Goal: Task Accomplishment & Management: Complete application form

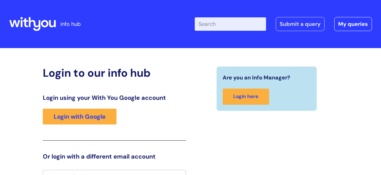
scroll to position [9, 0]
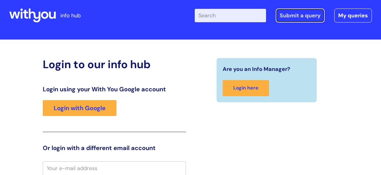
click at [299, 17] on link "Submit a query" at bounding box center [300, 16] width 49 height 14
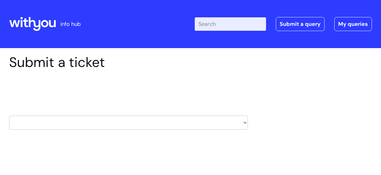
click at [245, 122] on select "HR / People IT and Support Clinical Drug Alerts Finance Accounts Data Support T…" at bounding box center [128, 122] width 239 height 14
select select "it_and_support"
click at [9, 115] on select "HR / People IT and Support Clinical Drug Alerts Finance Accounts Data Support T…" at bounding box center [128, 122] width 239 height 14
click at [245, 162] on select "... Mobile Phone Reset & MFA Accounts, Starters and Leavers IT Hardware issue I…" at bounding box center [128, 161] width 239 height 14
select select "System/software"
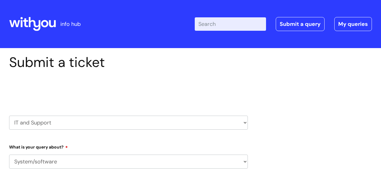
click at [9, 154] on select "... Mobile Phone Reset & MFA Accounts, Starters and Leavers IT Hardware issue I…" at bounding box center [128, 161] width 239 height 14
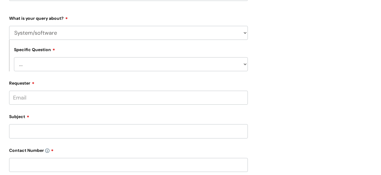
scroll to position [132, 0]
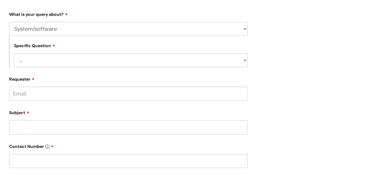
click at [245, 60] on select "... Halo PCMIS Iaptus NHS Email CJSM Email Mitel Another System Google (Workspa…" at bounding box center [131, 60] width 234 height 14
select select "Another System"
click at [14, 53] on select "... Halo PCMIS Iaptus NHS Email CJSM Email Mitel Another System Google (Workspa…" at bounding box center [131, 60] width 234 height 14
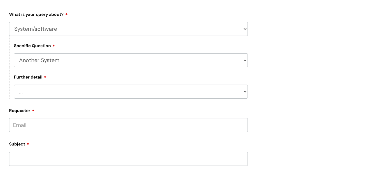
click at [63, 125] on input "Requester" at bounding box center [128, 125] width 239 height 14
type input "catherine.diamond@wearewithyou.org.uk"
click at [53, 159] on div "Subject" at bounding box center [128, 156] width 239 height 27
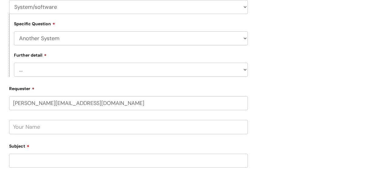
scroll to position [168, 0]
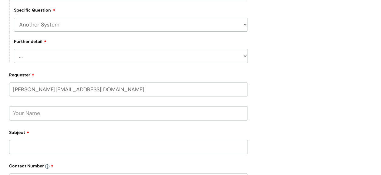
click at [70, 115] on input "text" at bounding box center [128, 113] width 239 height 14
type input "a"
type input "Catherine Diamond"
click at [71, 142] on input "Subject" at bounding box center [128, 147] width 239 height 14
click at [18, 148] on input "REmote desktop" at bounding box center [128, 147] width 239 height 14
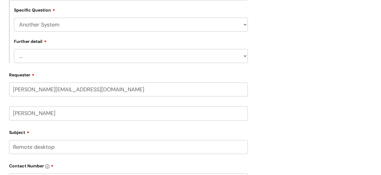
click at [118, 151] on input "Remote desktop" at bounding box center [128, 147] width 239 height 14
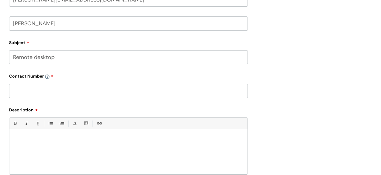
scroll to position [289, 0]
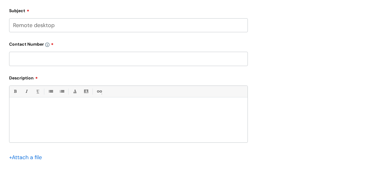
type input "Remote desktop"
drag, startPoint x: 52, startPoint y: 57, endPoint x: 58, endPoint y: 54, distance: 6.1
click at [52, 57] on input "text" at bounding box center [128, 59] width 239 height 14
type input "01579 340616"
click at [51, 118] on div at bounding box center [128, 121] width 238 height 42
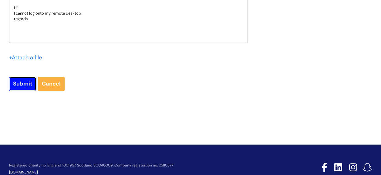
click at [20, 84] on input "Submit" at bounding box center [22, 84] width 27 height 14
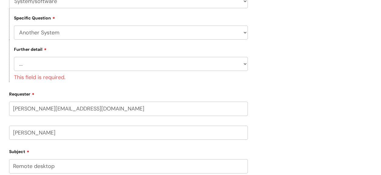
scroll to position [159, 0]
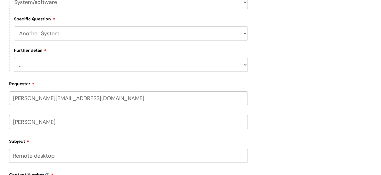
click at [245, 66] on select "... I’ve got a login issue Something else" at bounding box center [131, 65] width 234 height 14
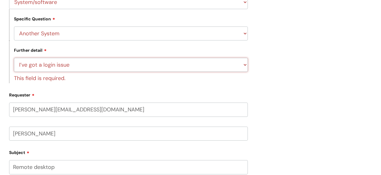
click at [14, 58] on select "... I’ve got a login issue Something else" at bounding box center [131, 65] width 234 height 14
click at [245, 65] on select "... I’ve got a login issue Something else" at bounding box center [131, 65] width 234 height 14
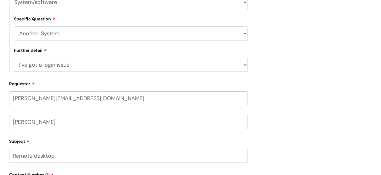
select select "Something else"
click at [14, 58] on select "... I’ve got a login issue Something else" at bounding box center [131, 65] width 234 height 14
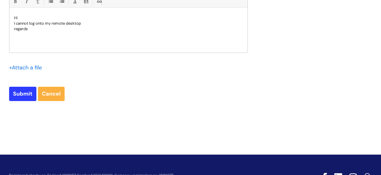
scroll to position [407, 0]
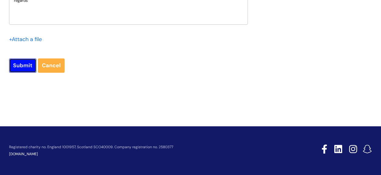
click at [16, 63] on input "Submit" at bounding box center [22, 65] width 27 height 14
type input "Please Wait..."
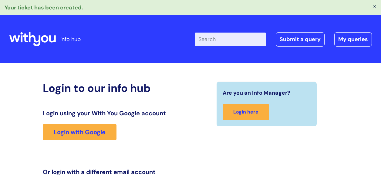
scroll to position [104, 0]
